Goal: Contribute content: Add original content to the website for others to see

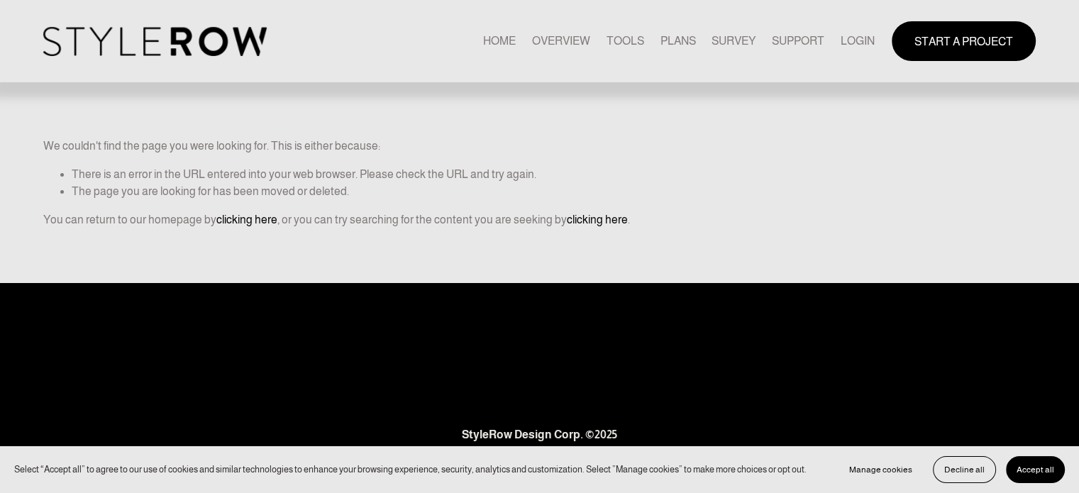
click at [857, 35] on link "LOGIN" at bounding box center [858, 40] width 34 height 19
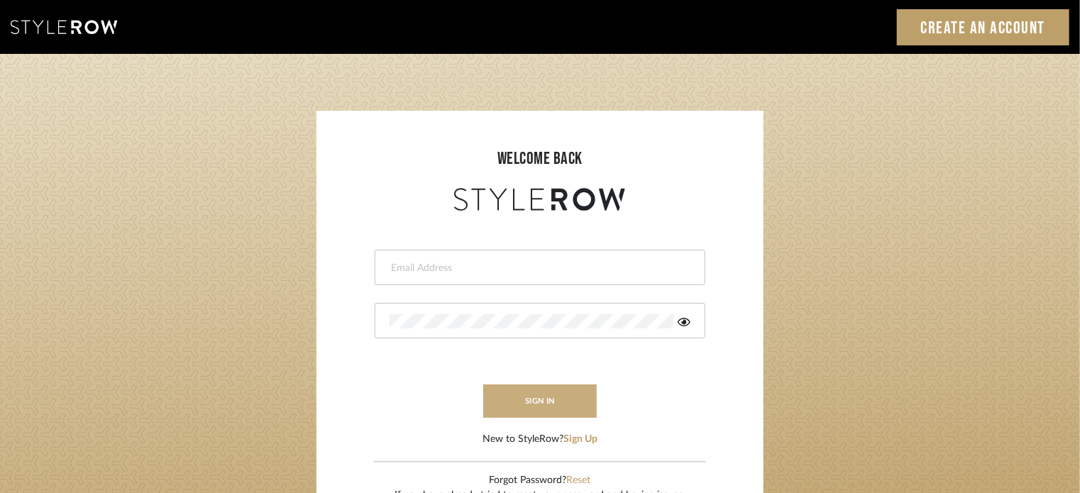
type input "ktyler@morgantewilson.com"
click at [546, 401] on button "sign in" at bounding box center [540, 401] width 114 height 33
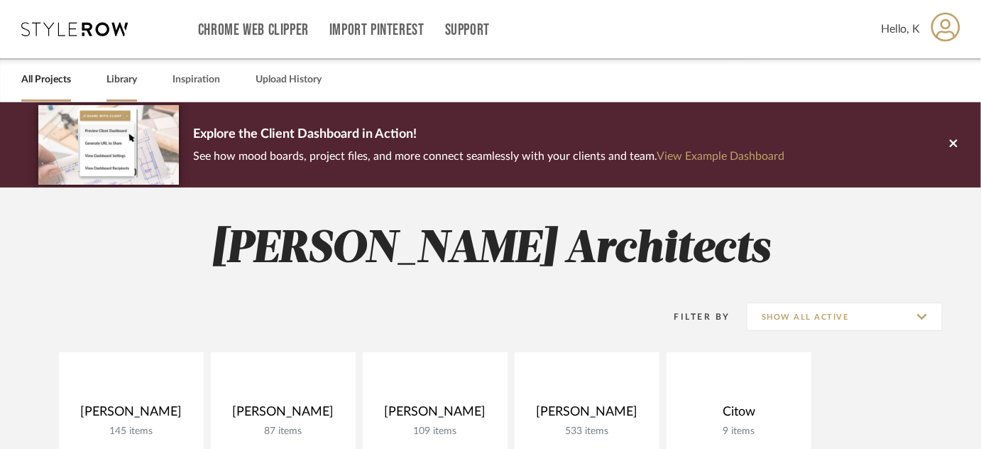
click at [126, 81] on link "Library" at bounding box center [121, 79] width 31 height 19
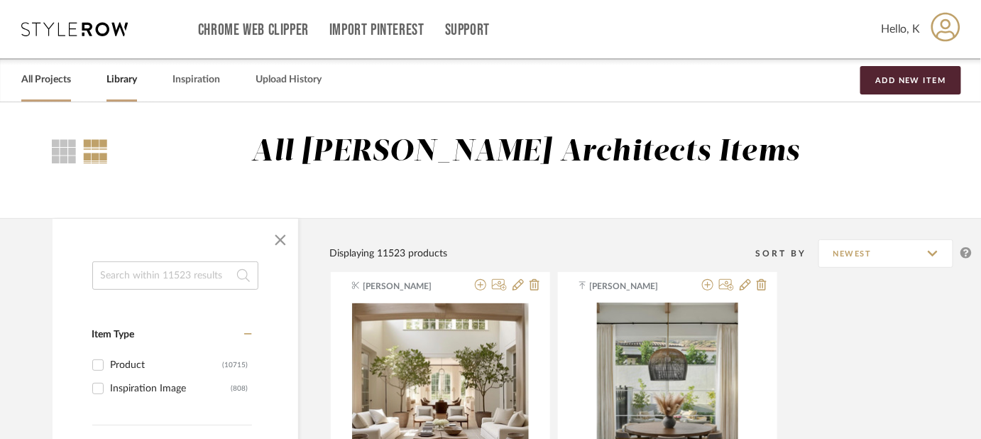
click at [43, 80] on link "All Projects" at bounding box center [46, 79] width 50 height 19
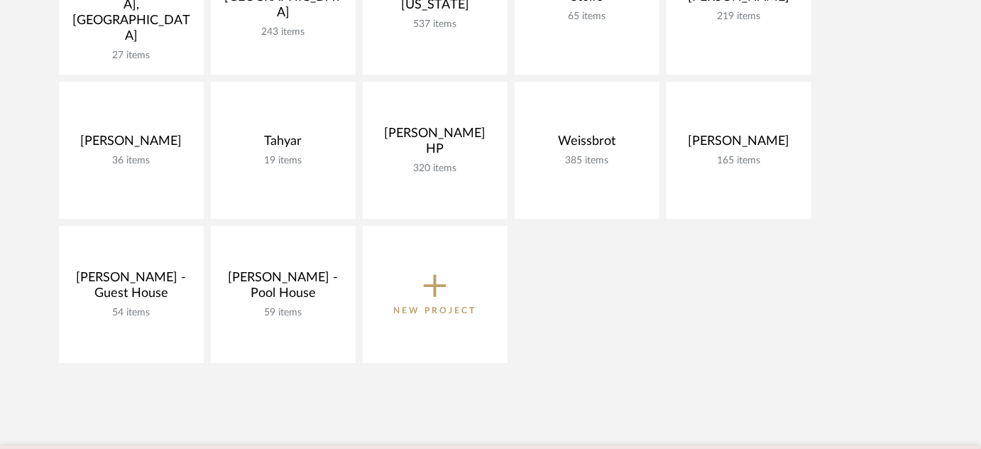
scroll to position [1291, 0]
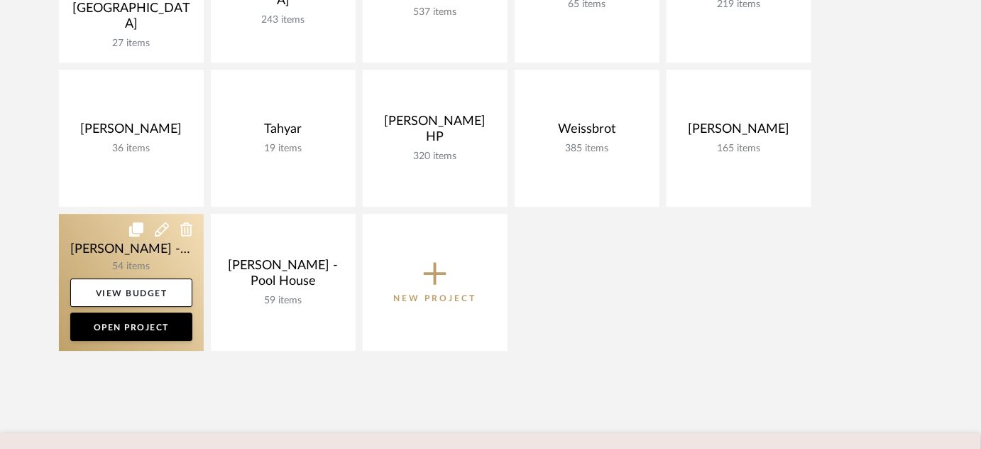
click at [180, 248] on link at bounding box center [131, 282] width 145 height 137
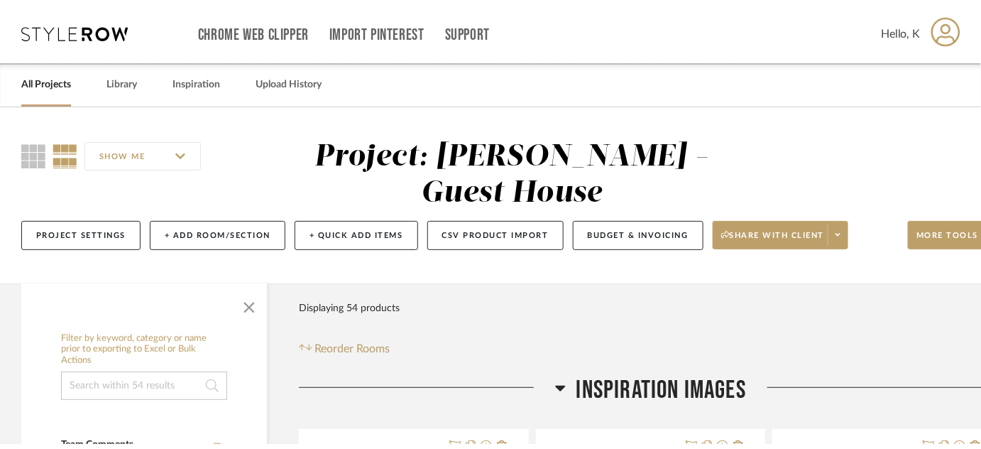
scroll to position [1291, 0]
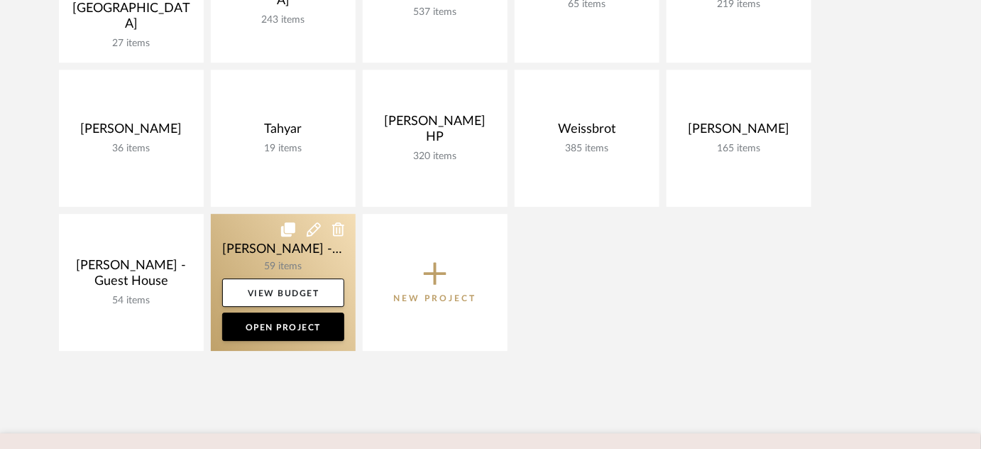
click at [277, 266] on link at bounding box center [283, 282] width 145 height 137
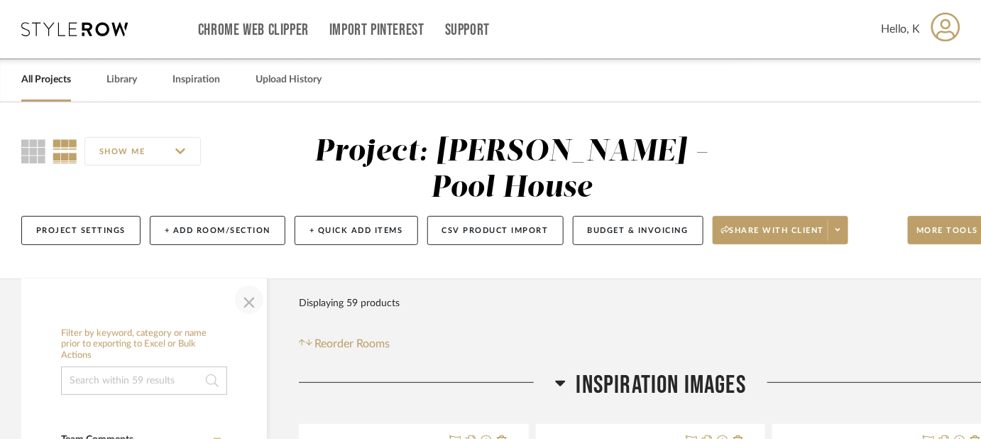
click at [249, 282] on span "button" at bounding box center [249, 299] width 34 height 34
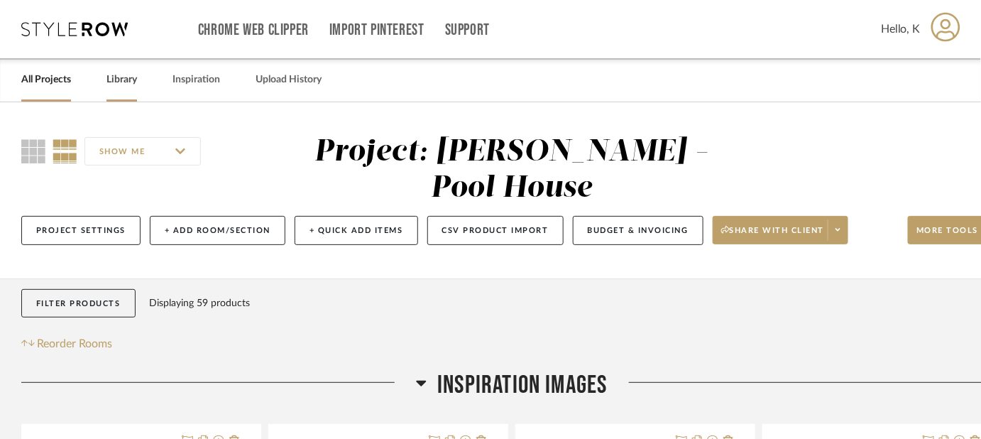
click at [119, 82] on link "Library" at bounding box center [121, 79] width 31 height 19
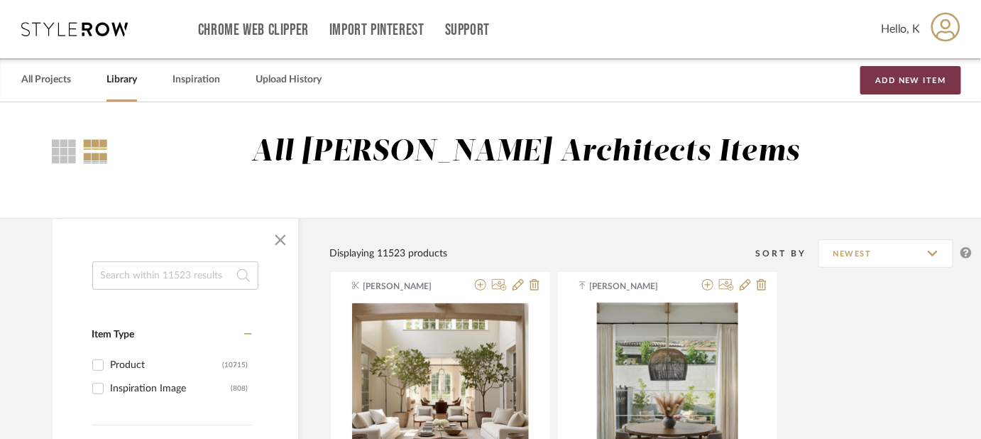
click at [906, 77] on button "Add New Item" at bounding box center [910, 80] width 101 height 28
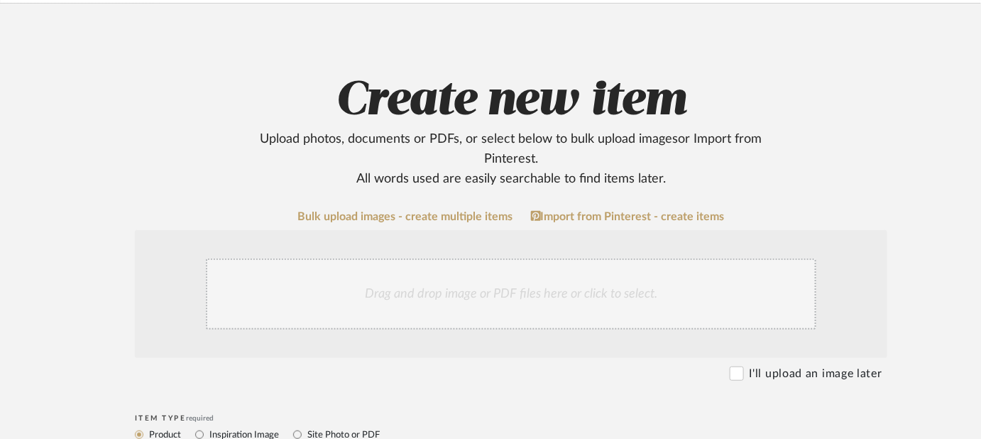
scroll to position [101, 0]
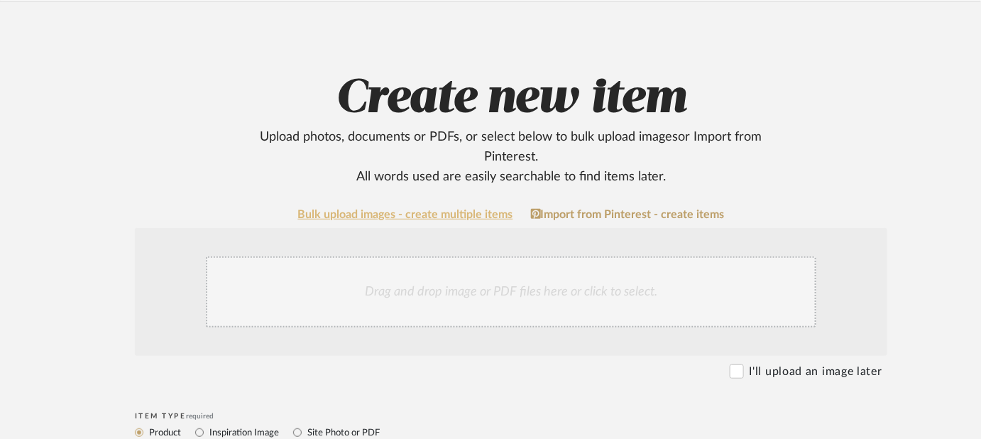
click at [448, 211] on link "Bulk upload images - create multiple items" at bounding box center [405, 215] width 215 height 12
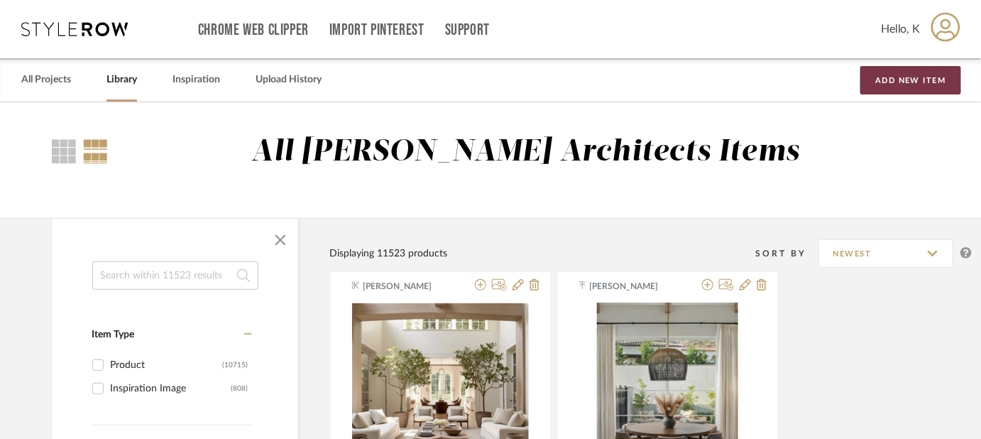
click at [909, 82] on button "Add New Item" at bounding box center [910, 80] width 101 height 28
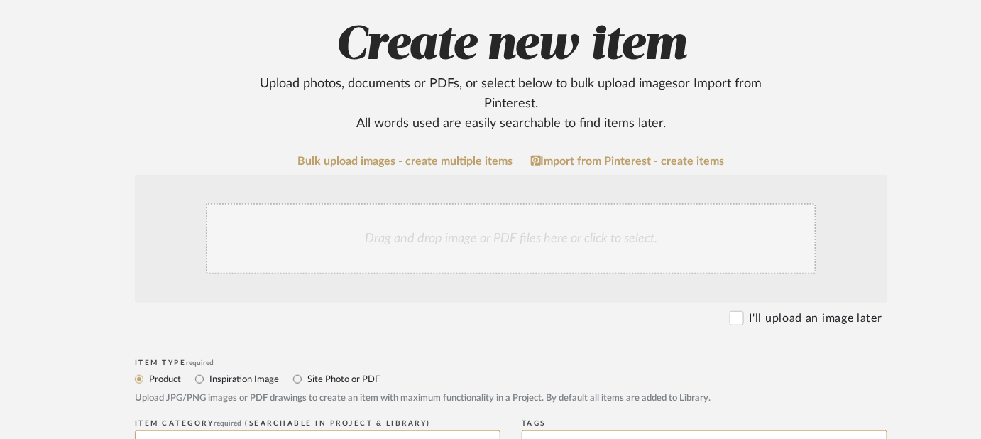
scroll to position [157, 0]
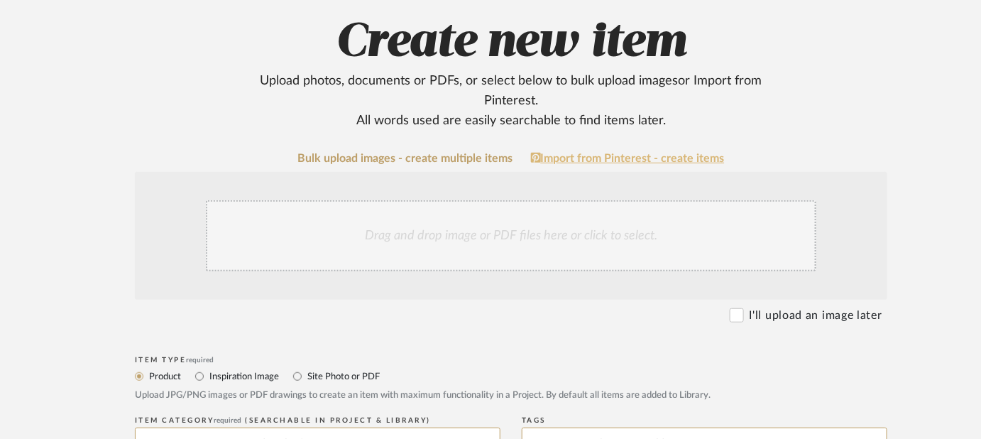
click at [637, 163] on link "Import from Pinterest - create items" at bounding box center [628, 158] width 194 height 13
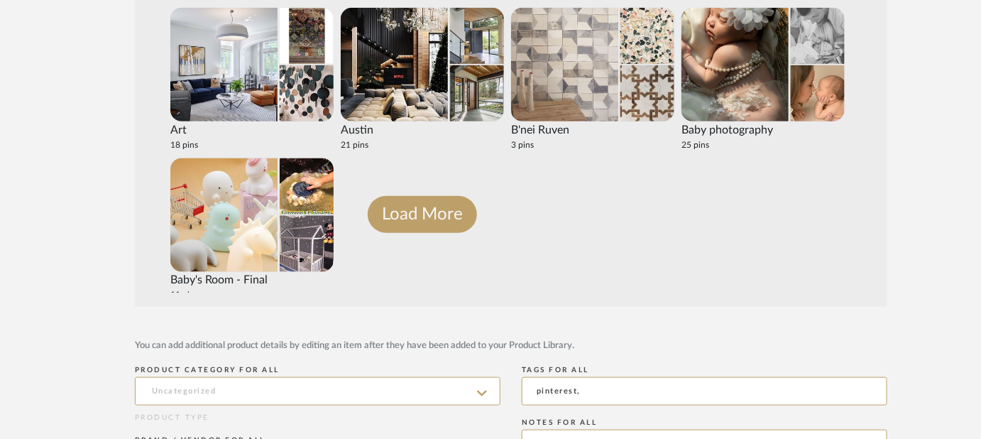
scroll to position [708, 0]
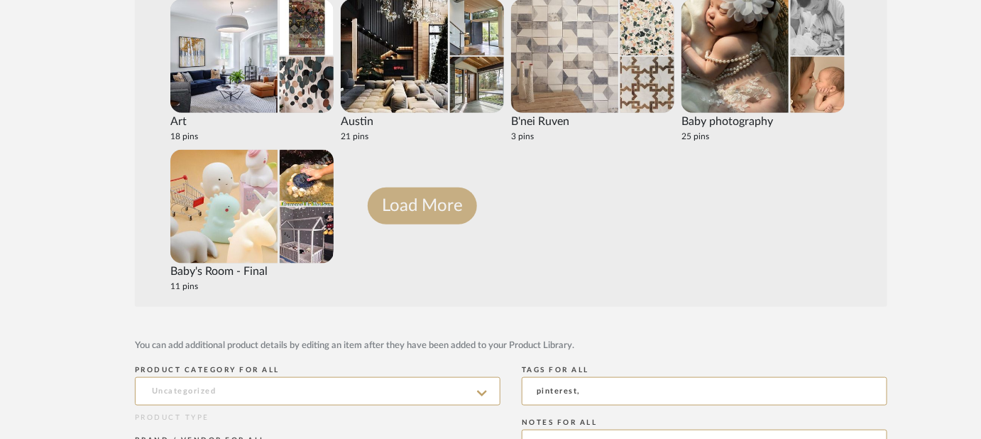
click at [427, 205] on button "Load More" at bounding box center [422, 205] width 109 height 37
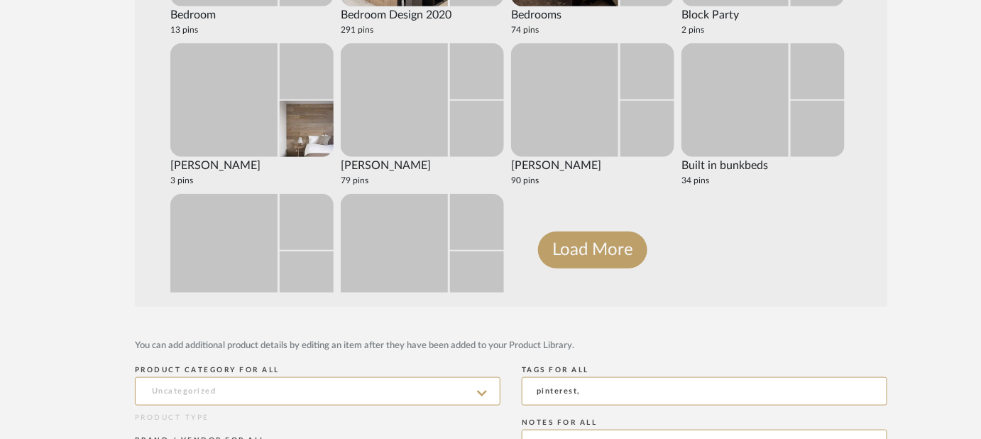
scroll to position [1611, 0]
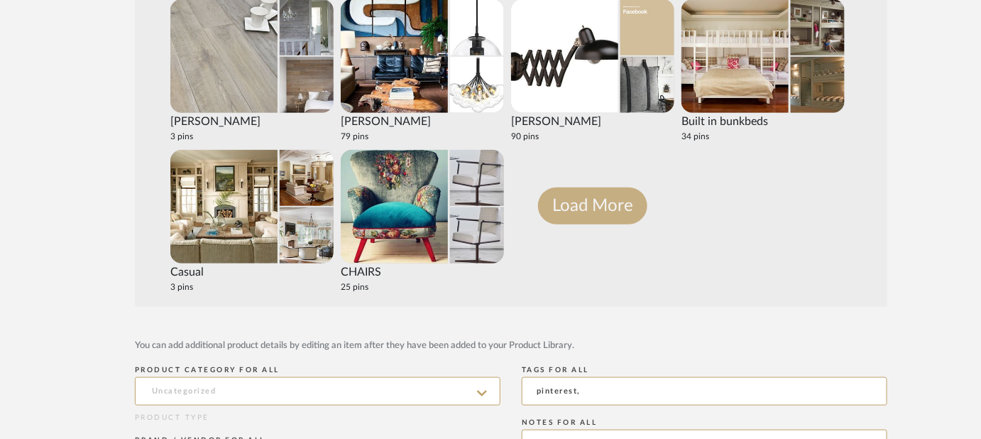
click at [605, 196] on button "Load More" at bounding box center [592, 205] width 109 height 37
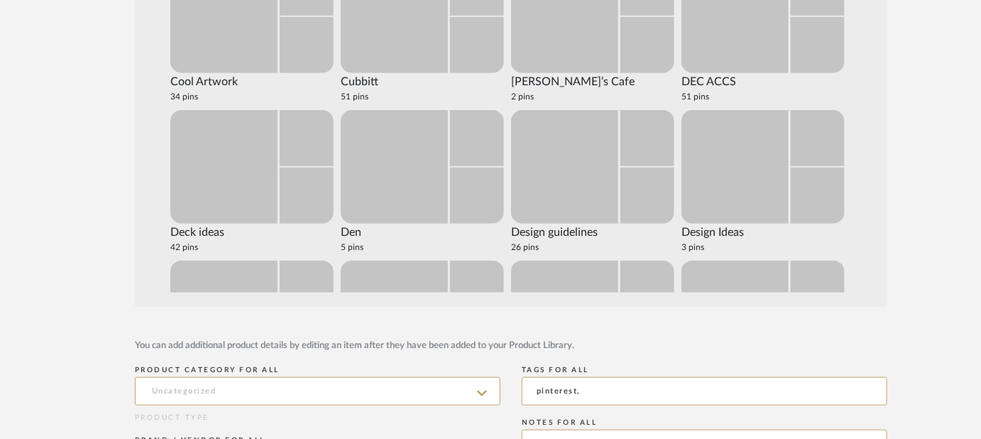
scroll to position [2514, 0]
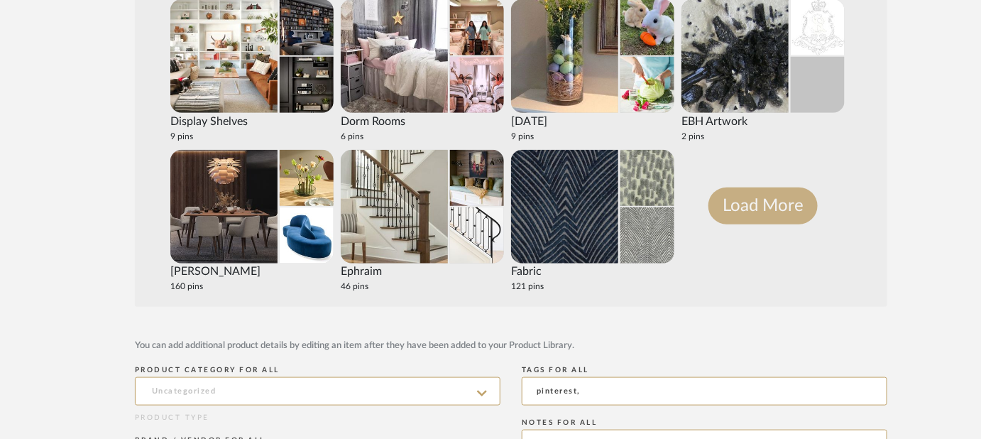
click at [782, 213] on button "Load More" at bounding box center [762, 205] width 109 height 37
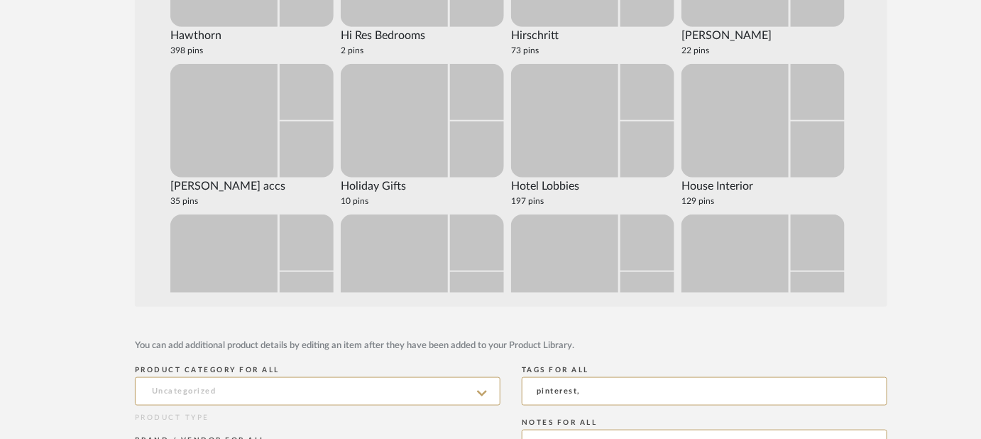
scroll to position [3493, 0]
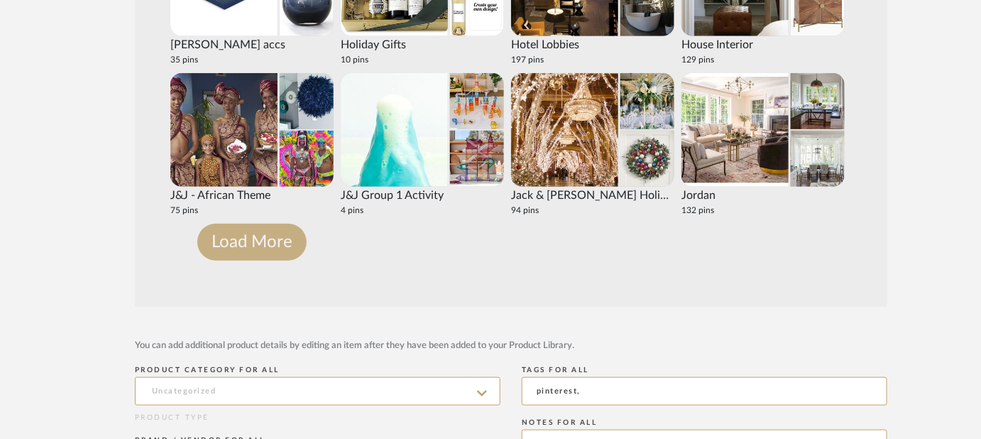
click at [262, 243] on button "Load More" at bounding box center [251, 242] width 109 height 37
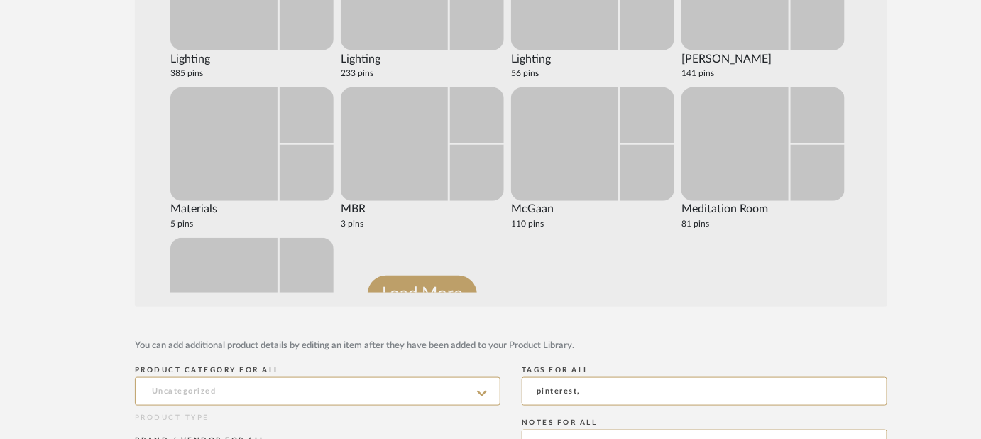
scroll to position [4469, 0]
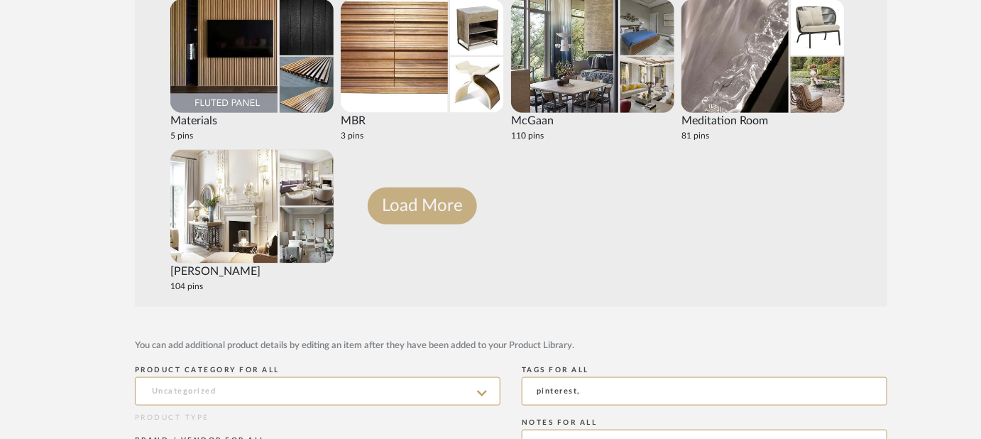
click at [425, 202] on button "Load More" at bounding box center [422, 205] width 109 height 37
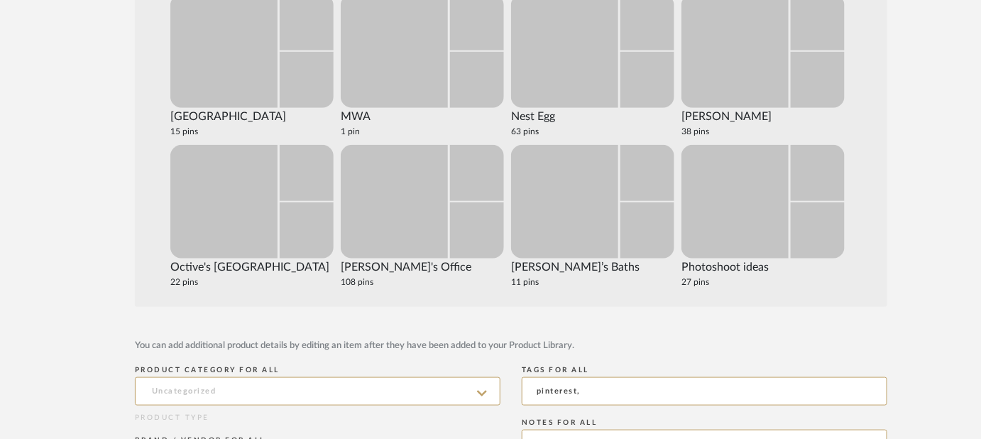
scroll to position [4996, 0]
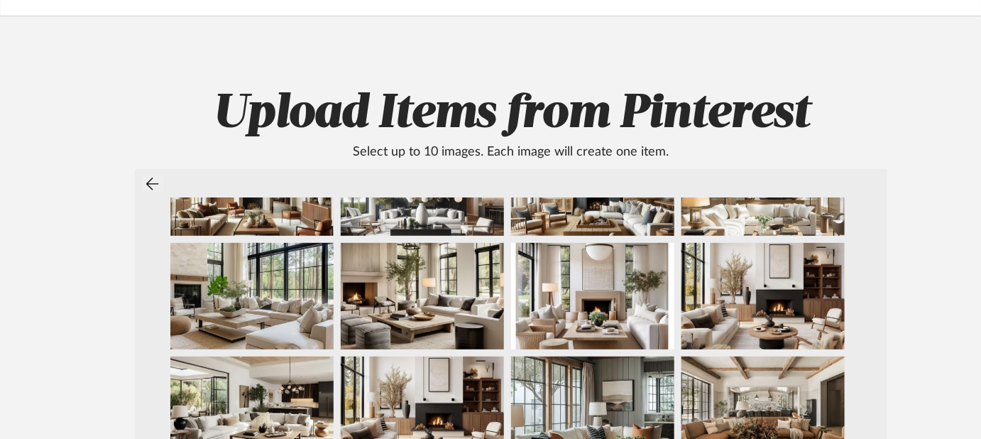
scroll to position [74, 0]
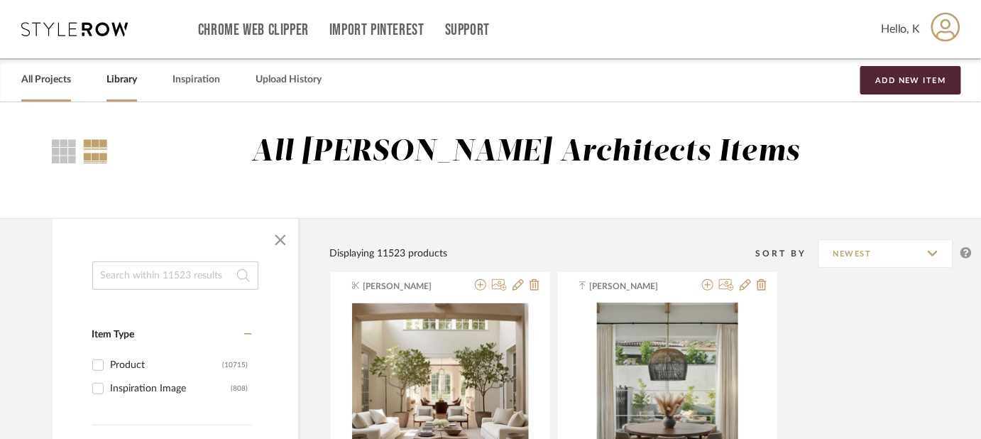
click at [48, 72] on link "All Projects" at bounding box center [46, 79] width 50 height 19
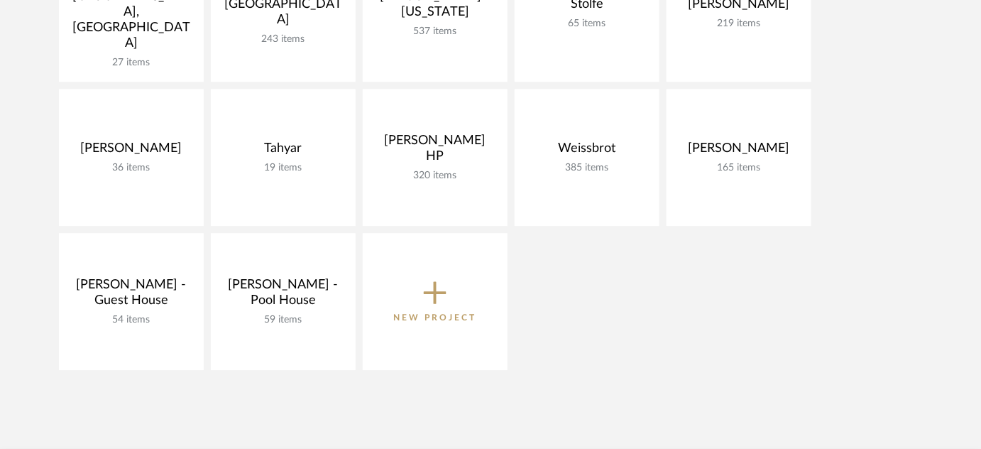
scroll to position [1334, 0]
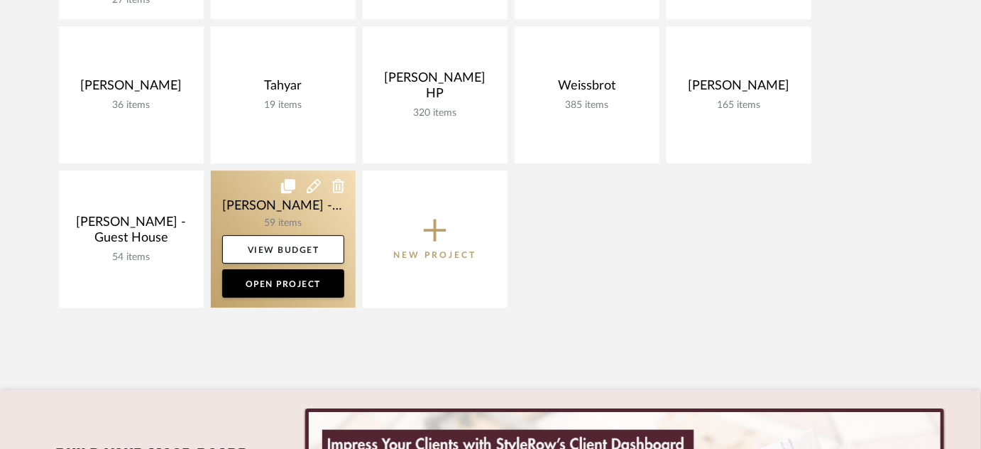
click at [293, 212] on link at bounding box center [283, 238] width 145 height 137
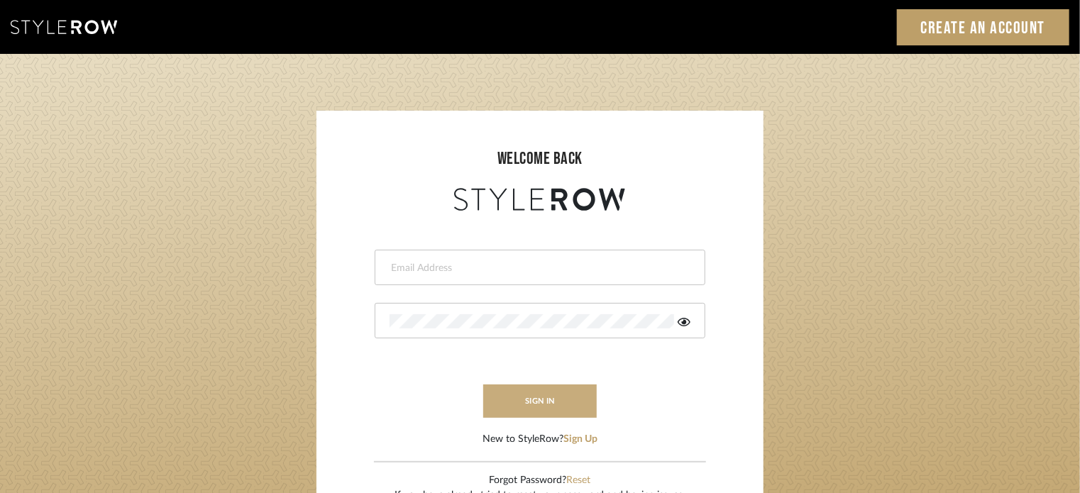
type input "[EMAIL_ADDRESS][DOMAIN_NAME]"
click at [534, 404] on button "sign in" at bounding box center [540, 401] width 114 height 33
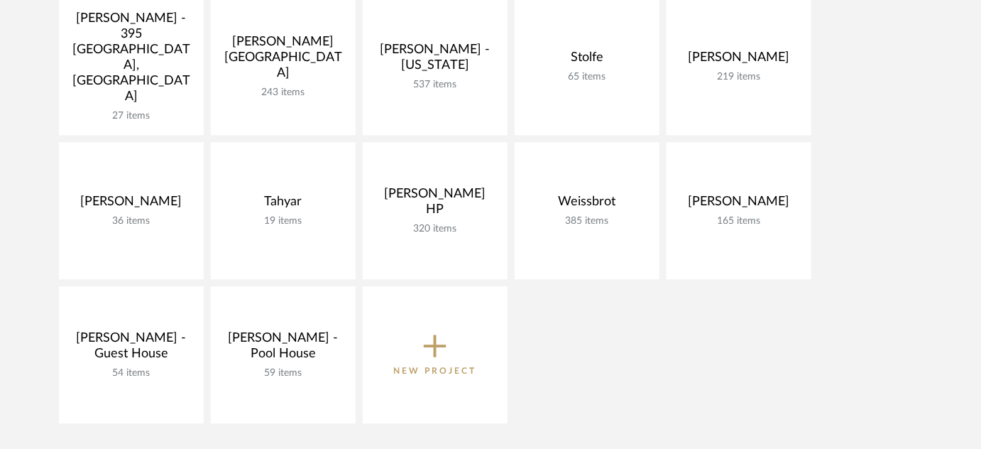
scroll to position [1243, 0]
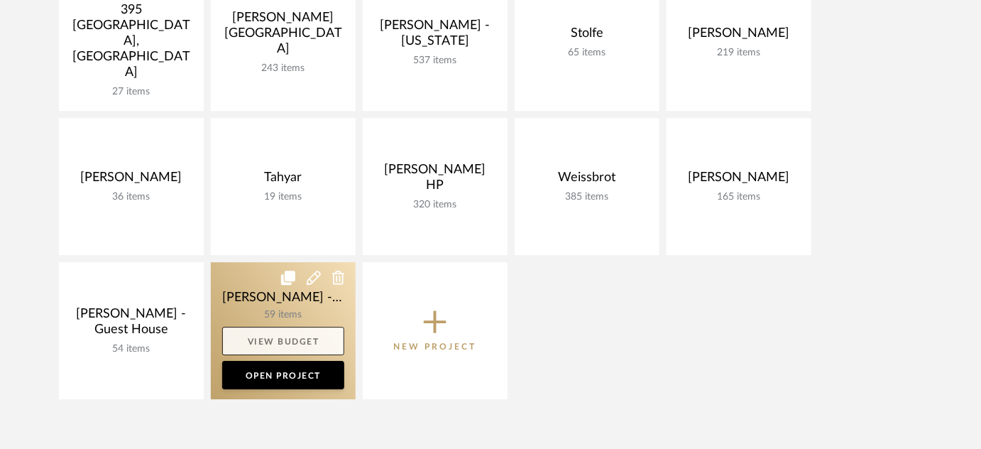
click at [302, 331] on link "View Budget" at bounding box center [283, 340] width 122 height 28
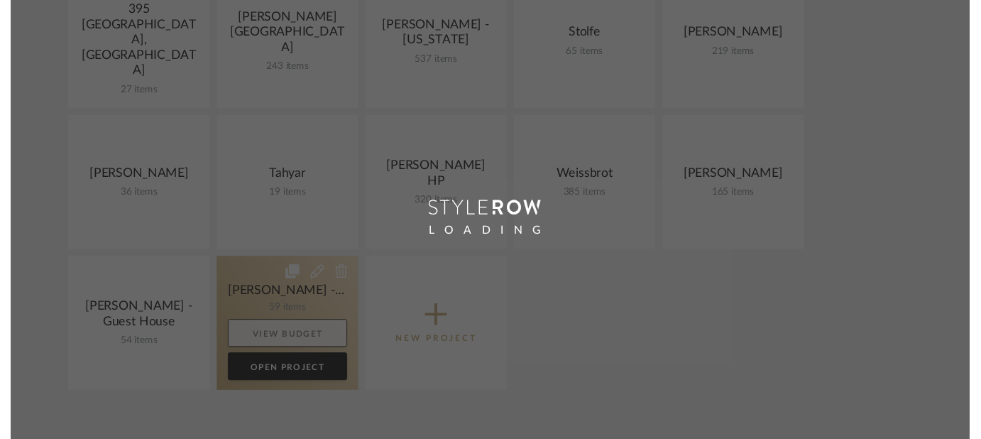
scroll to position [394, 0]
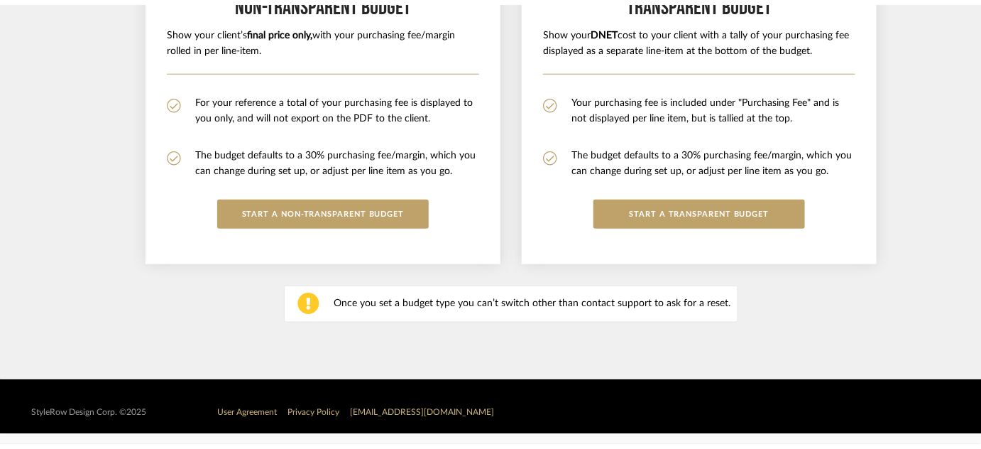
scroll to position [1243, 0]
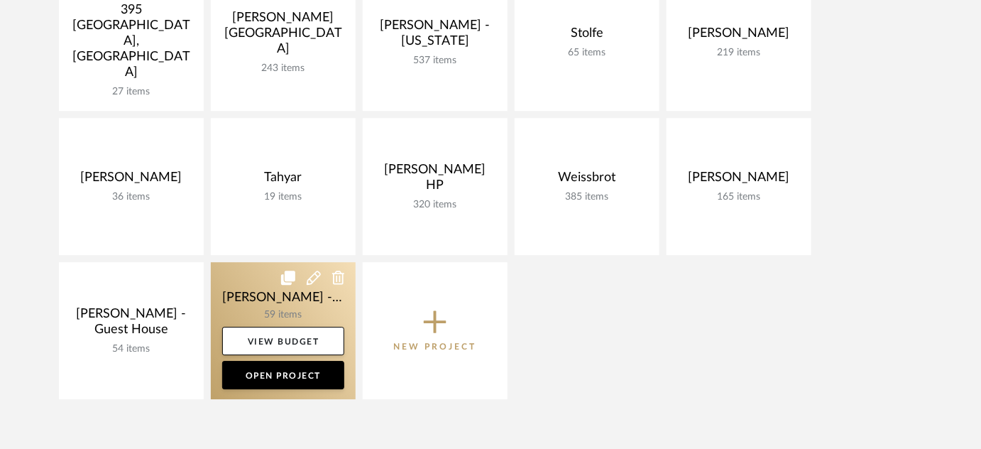
click at [291, 304] on link at bounding box center [283, 330] width 145 height 137
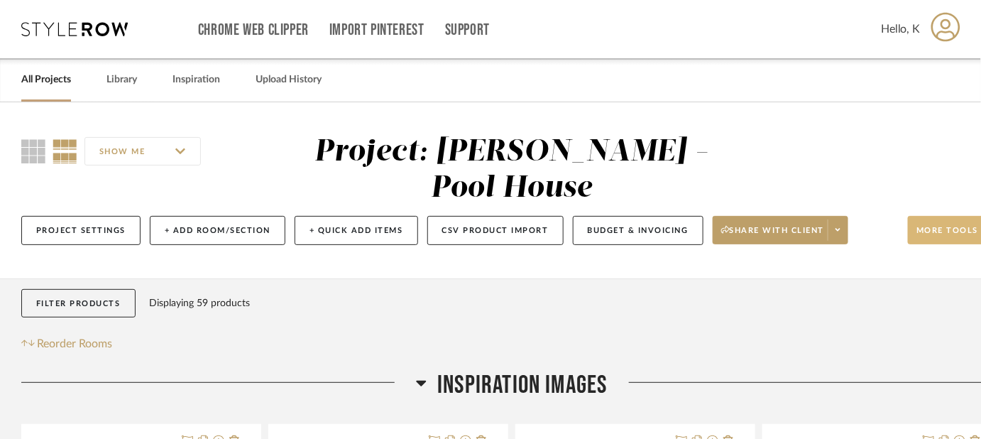
click at [949, 216] on button "More tools" at bounding box center [955, 230] width 94 height 28
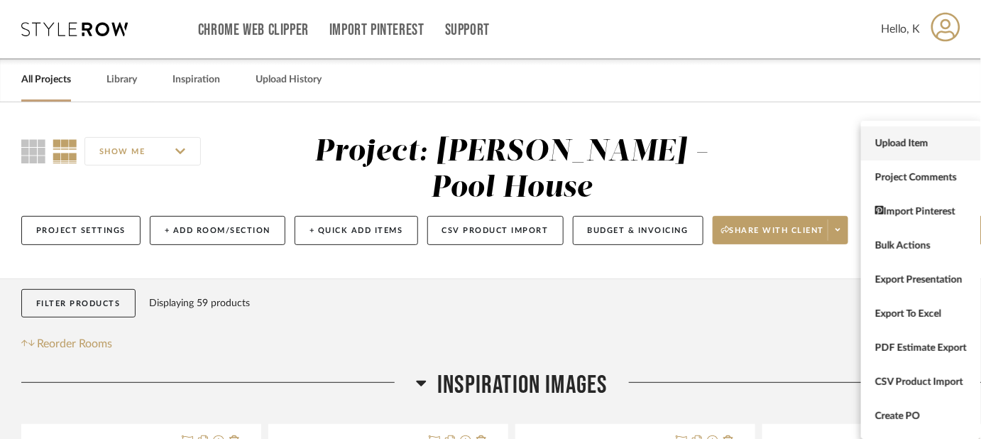
click at [913, 143] on span "Upload Item" at bounding box center [921, 144] width 92 height 12
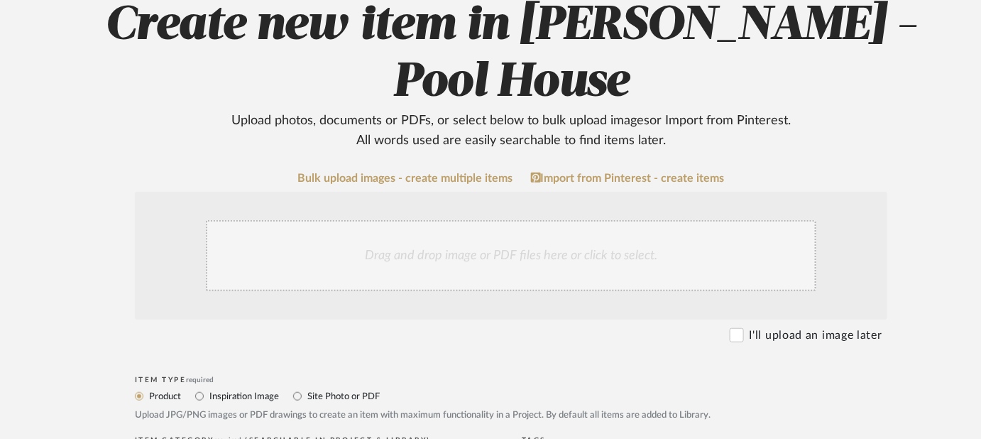
scroll to position [210, 0]
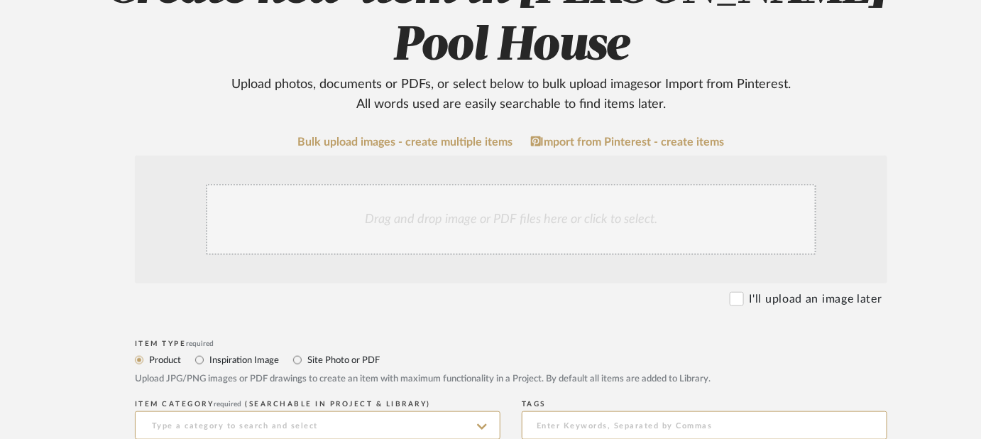
click at [210, 352] on label "Inspiration Image" at bounding box center [243, 360] width 71 height 16
click at [208, 351] on input "Inspiration Image" at bounding box center [199, 359] width 17 height 17
radio input "true"
click at [400, 136] on link "Bulk upload images - create multiple items" at bounding box center [405, 142] width 215 height 12
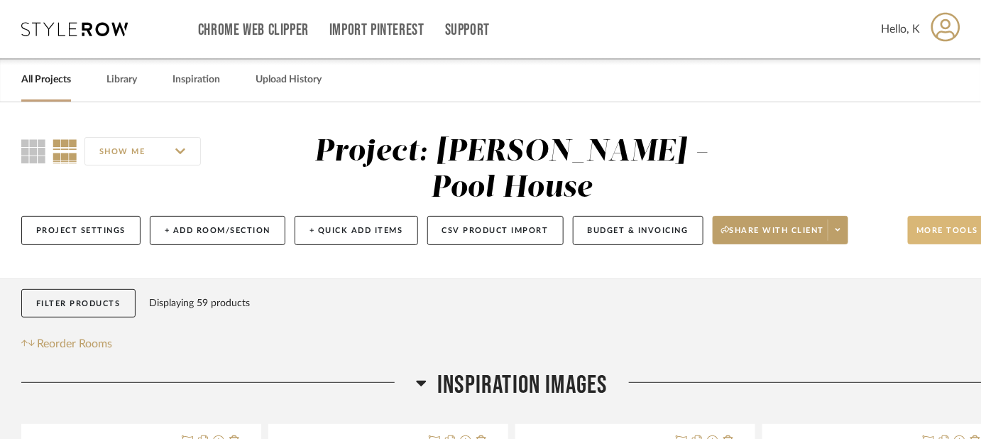
click at [932, 225] on span "More tools" at bounding box center [947, 235] width 62 height 21
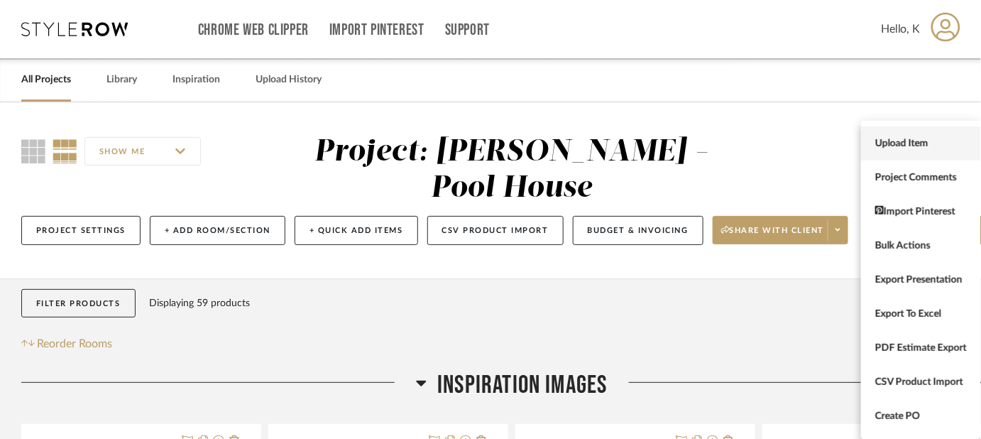
click at [897, 133] on button "Upload Item" at bounding box center [921, 143] width 120 height 34
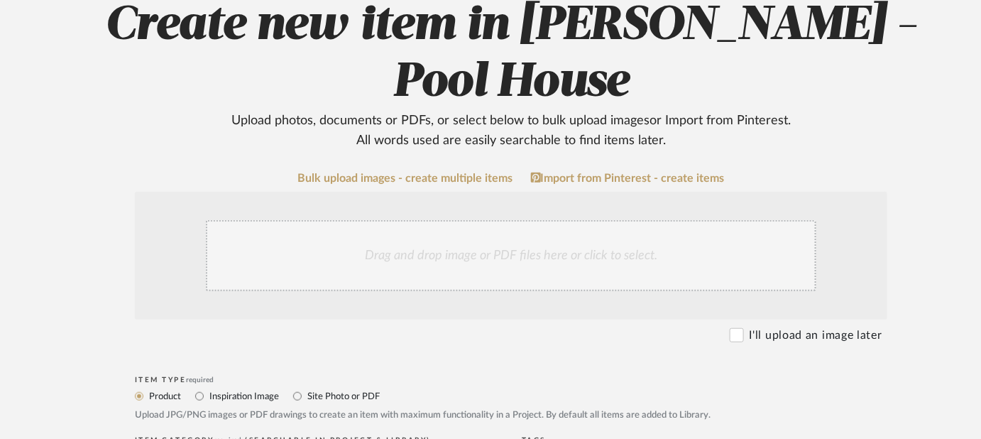
scroll to position [202, 0]
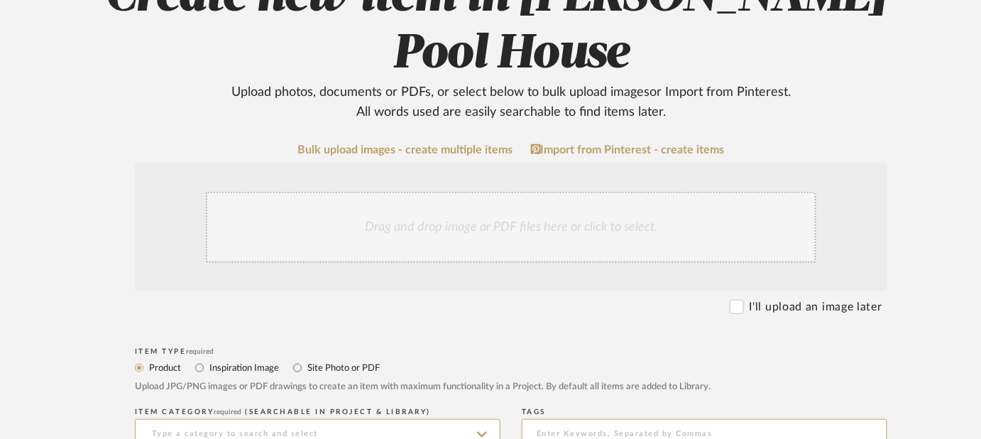
click at [246, 360] on label "Inspiration Image" at bounding box center [243, 368] width 71 height 16
click at [208, 359] on input "Inspiration Image" at bounding box center [199, 367] width 17 height 17
radio input "true"
click at [421, 192] on div "Drag and drop image or PDF files here or click to select." at bounding box center [511, 227] width 610 height 71
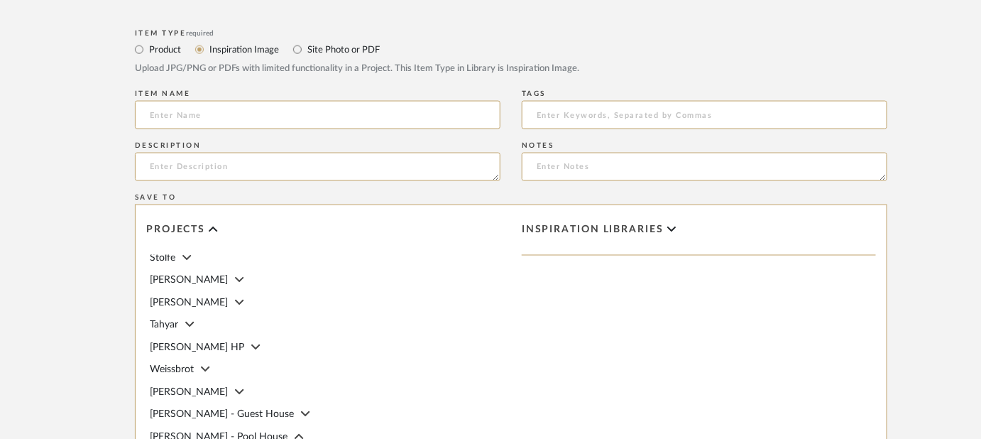
scroll to position [745, 0]
click at [218, 429] on span "[PERSON_NAME] - Pool House" at bounding box center [219, 434] width 138 height 10
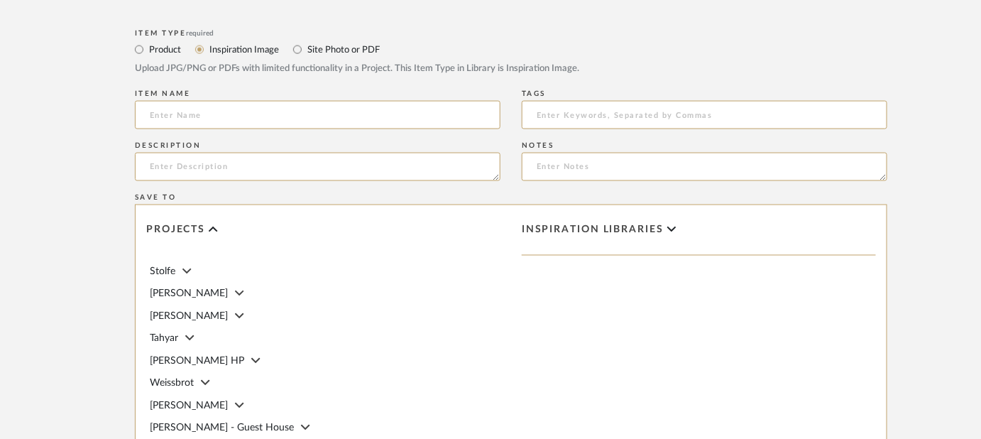
scroll to position [728, 0]
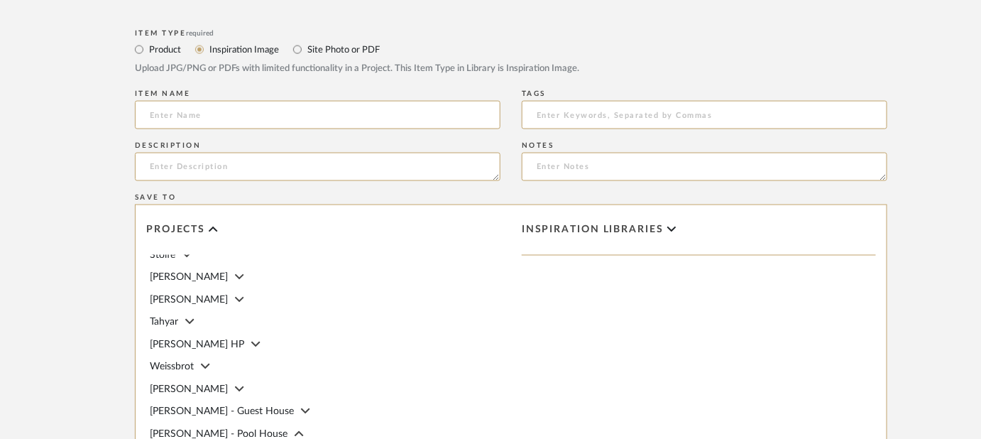
click at [219, 429] on span "[PERSON_NAME] - Pool House" at bounding box center [219, 434] width 138 height 10
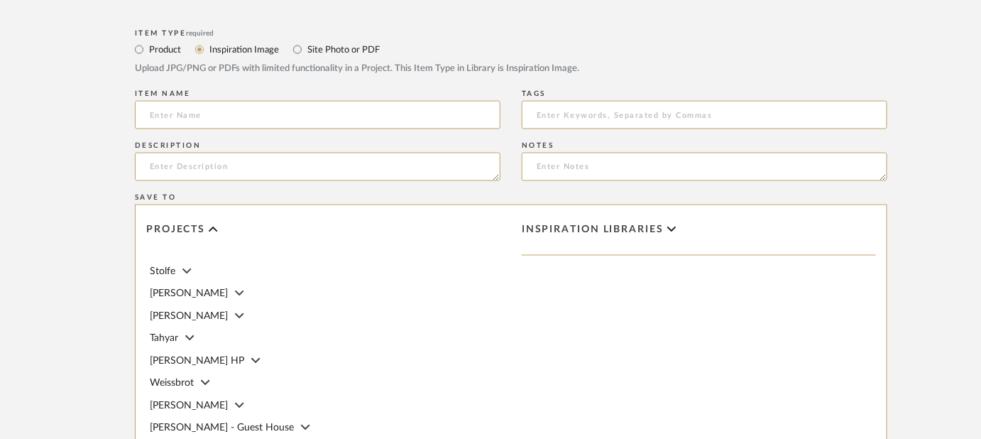
scroll to position [728, 0]
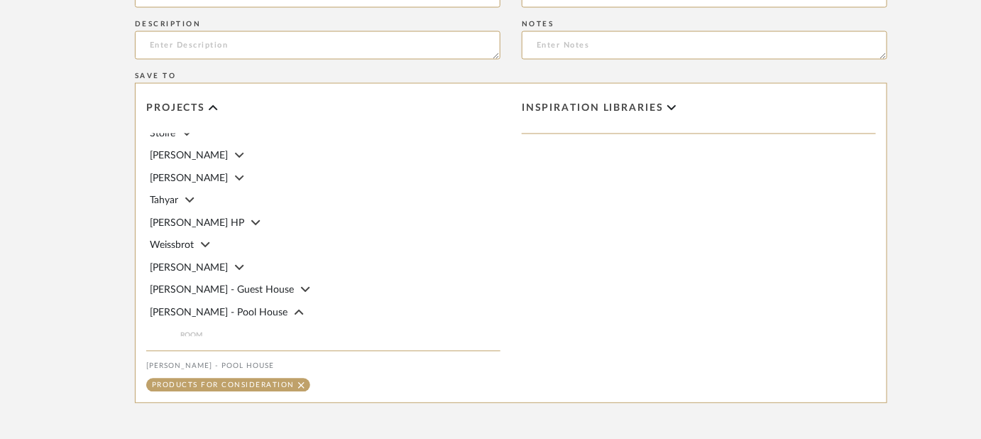
scroll to position [875, 0]
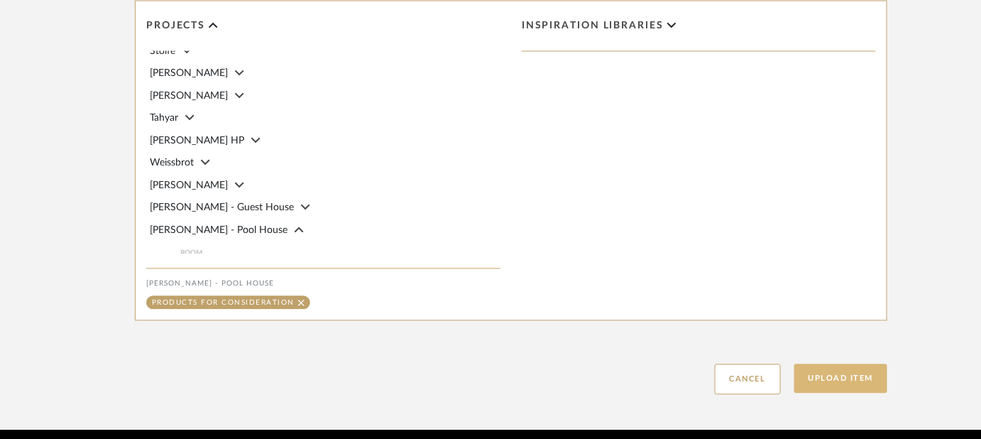
click at [864, 364] on button "Upload Item" at bounding box center [841, 378] width 94 height 29
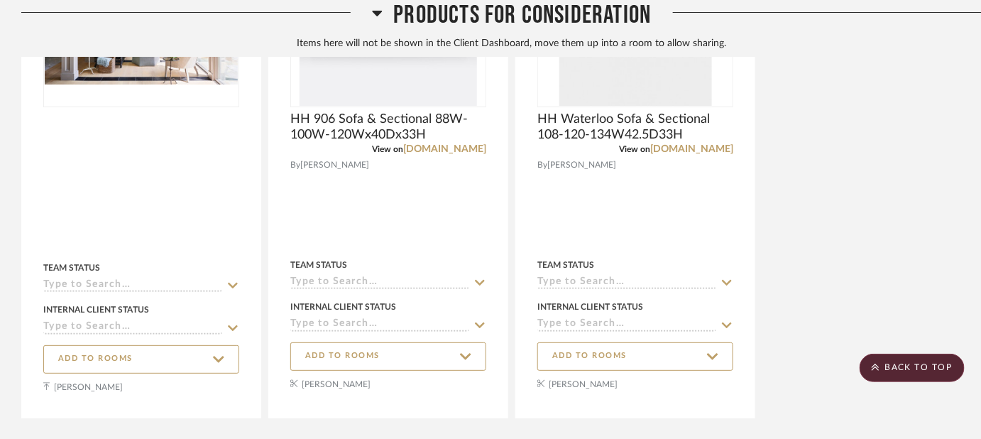
scroll to position [3291, 0]
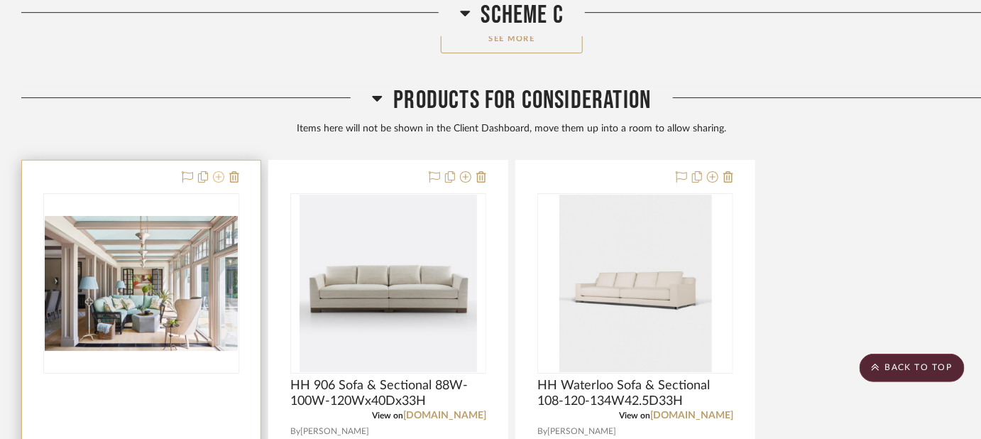
click at [219, 171] on icon at bounding box center [218, 176] width 11 height 11
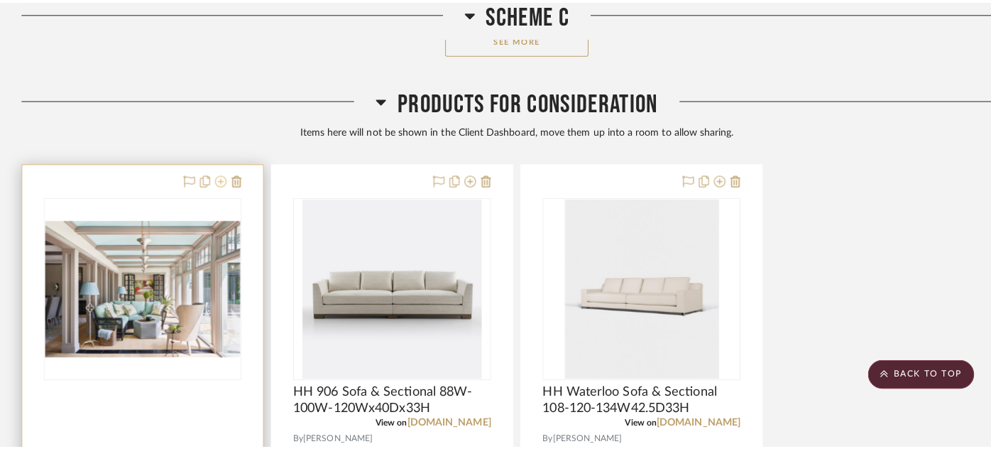
scroll to position [0, 0]
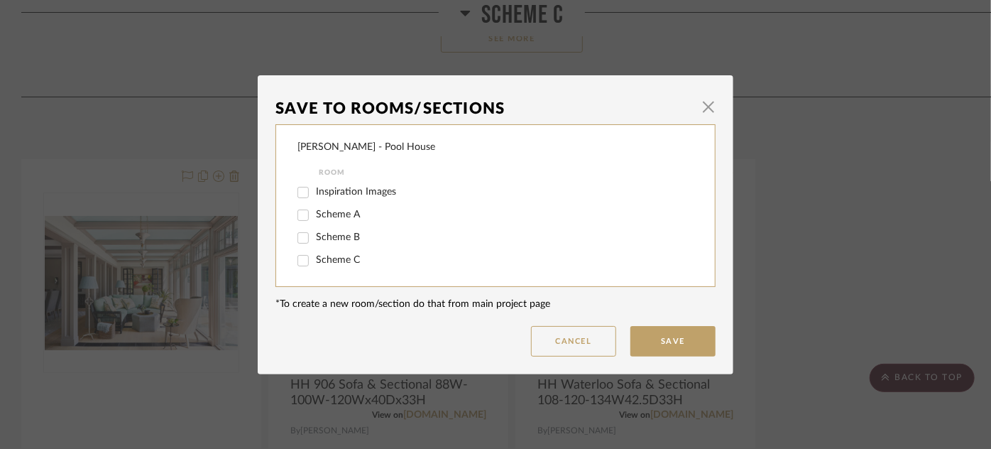
click at [335, 189] on span "Inspiration Images" at bounding box center [356, 192] width 80 height 10
click at [314, 189] on input "Inspiration Images" at bounding box center [303, 192] width 23 height 23
checkbox input "true"
click at [664, 343] on button "Save" at bounding box center [672, 341] width 85 height 31
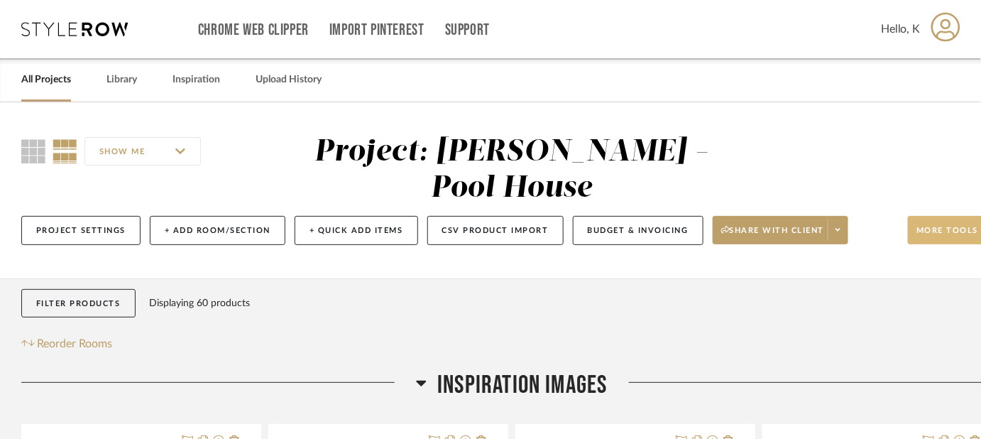
click at [929, 225] on span "More tools" at bounding box center [947, 235] width 62 height 21
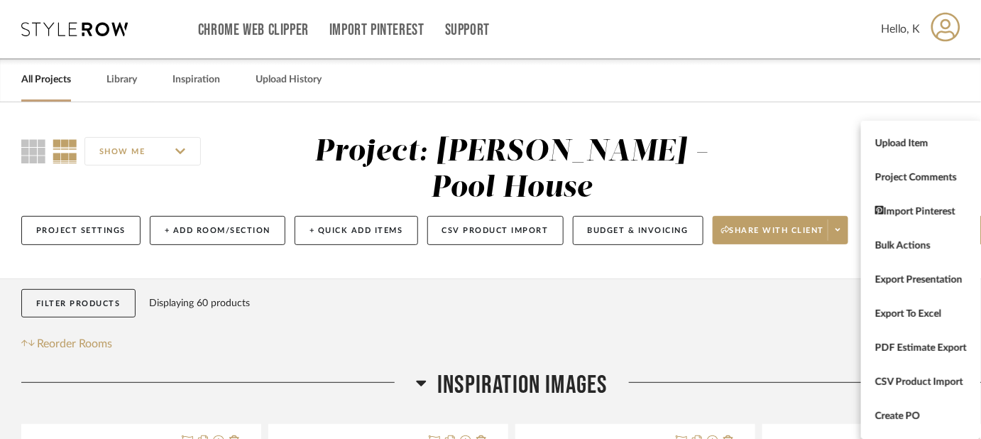
scroll to position [0, 40]
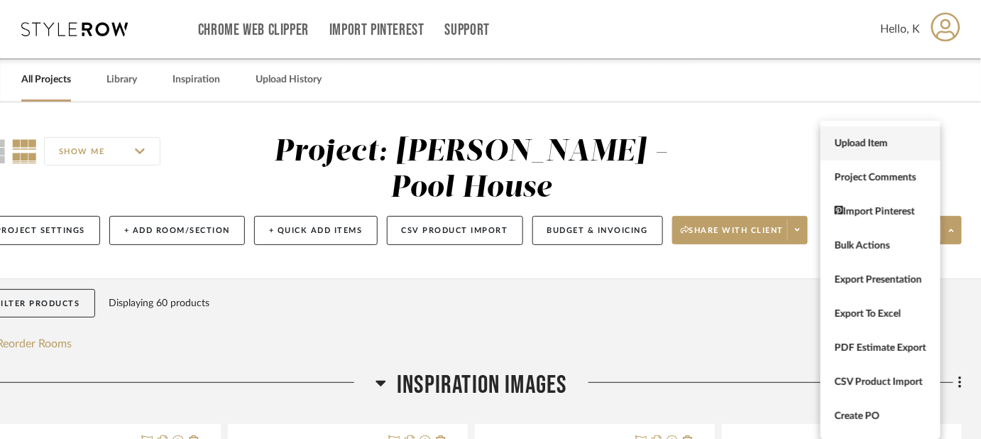
click at [826, 133] on button "Upload Item" at bounding box center [880, 143] width 120 height 34
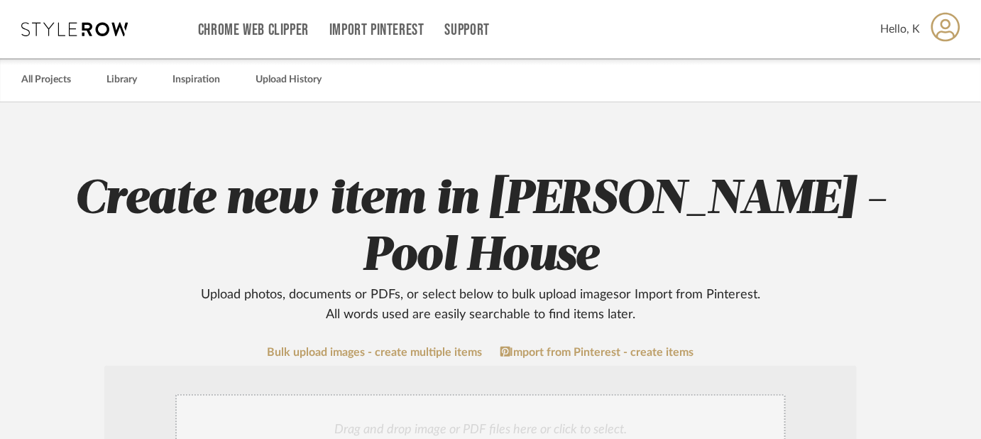
click at [552, 394] on div "Drag and drop image or PDF files here or click to select." at bounding box center [480, 429] width 610 height 71
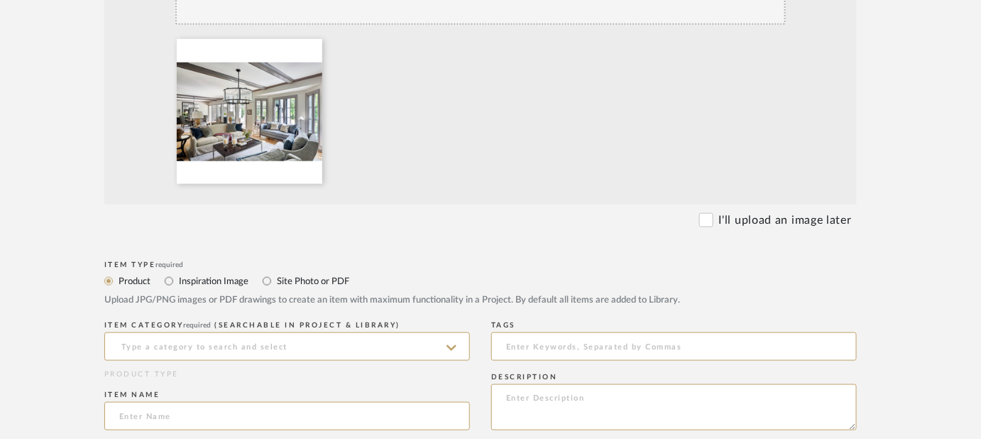
scroll to position [443, 31]
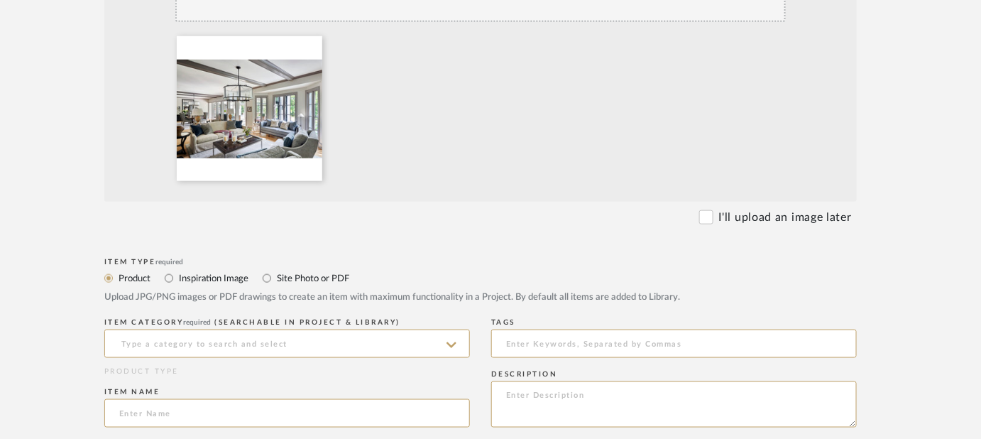
click at [206, 270] on label "Inspiration Image" at bounding box center [212, 278] width 71 height 16
click at [177, 270] on input "Inspiration Image" at bounding box center [168, 278] width 17 height 17
radio input "true"
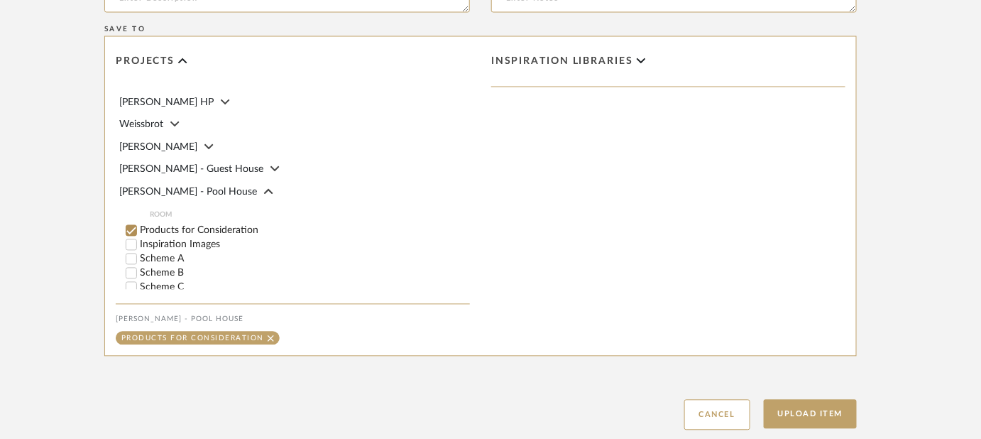
scroll to position [824, 0]
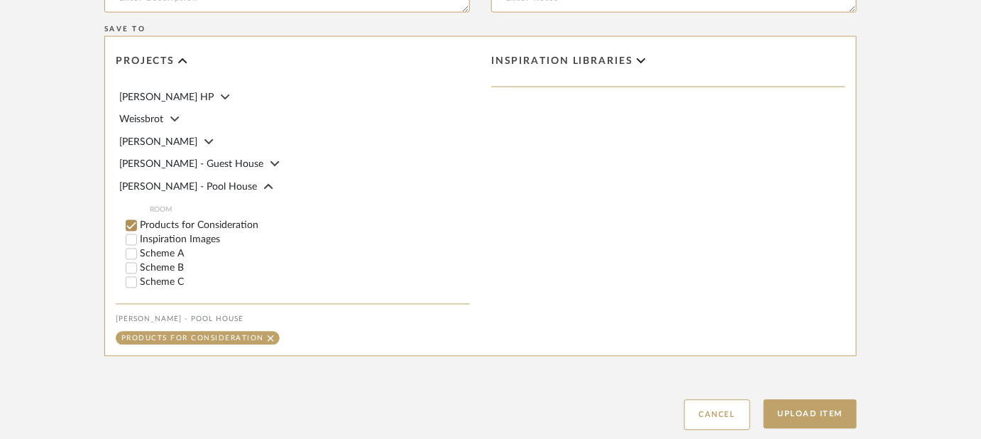
click at [194, 160] on span "[PERSON_NAME] - Guest House" at bounding box center [191, 165] width 144 height 10
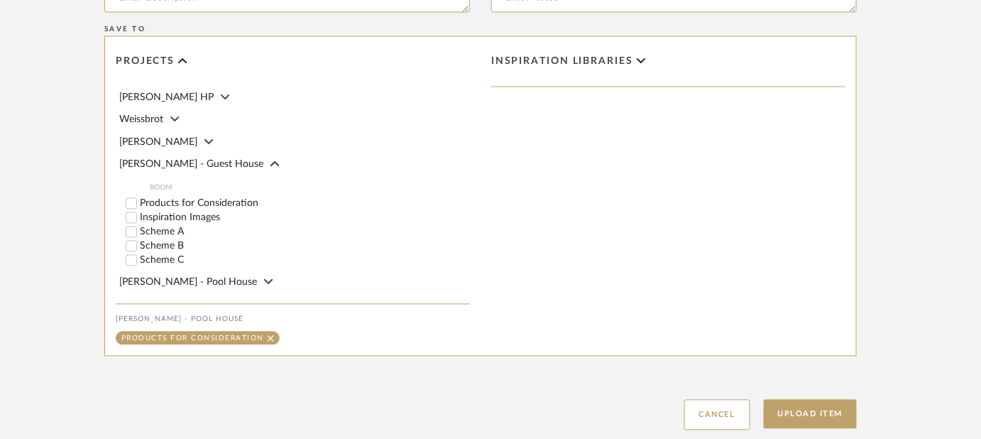
click at [157, 213] on label "Inspiration Images" at bounding box center [305, 218] width 330 height 10
click at [138, 211] on input "Inspiration Images" at bounding box center [131, 218] width 14 height 14
